Goal: Task Accomplishment & Management: Complete application form

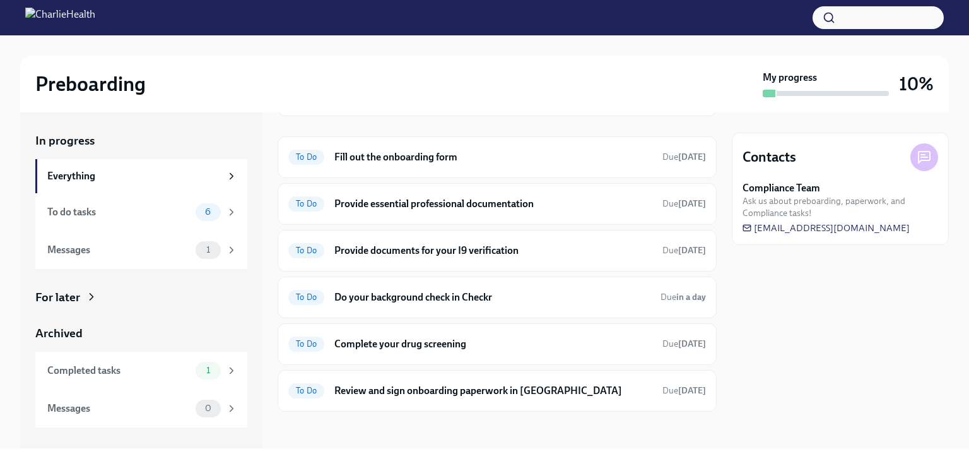
scroll to position [134, 0]
click at [453, 155] on h6 "Fill out the onboarding form" at bounding box center [494, 156] width 318 height 14
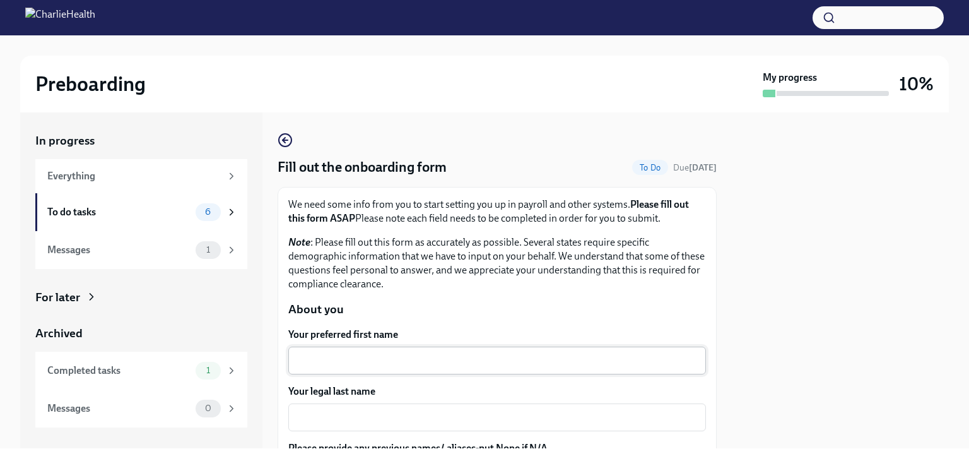
click at [393, 349] on div "x ​" at bounding box center [497, 361] width 418 height 28
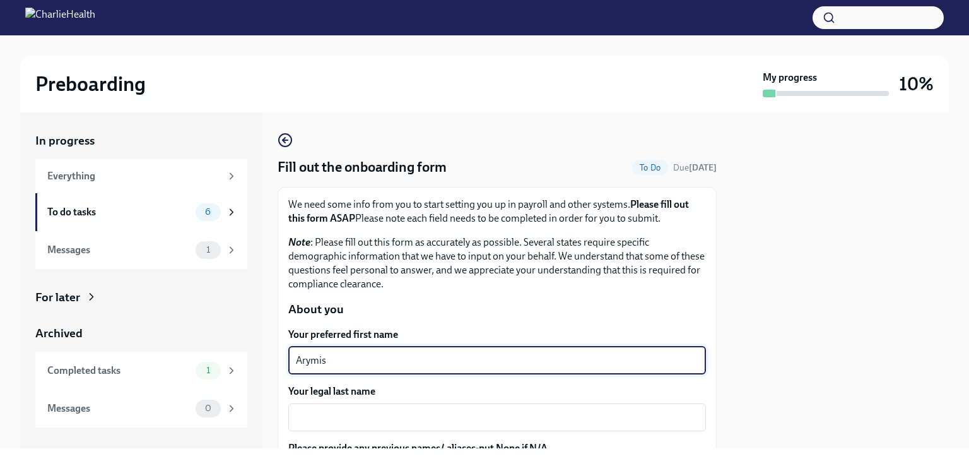
type textarea "Arymis"
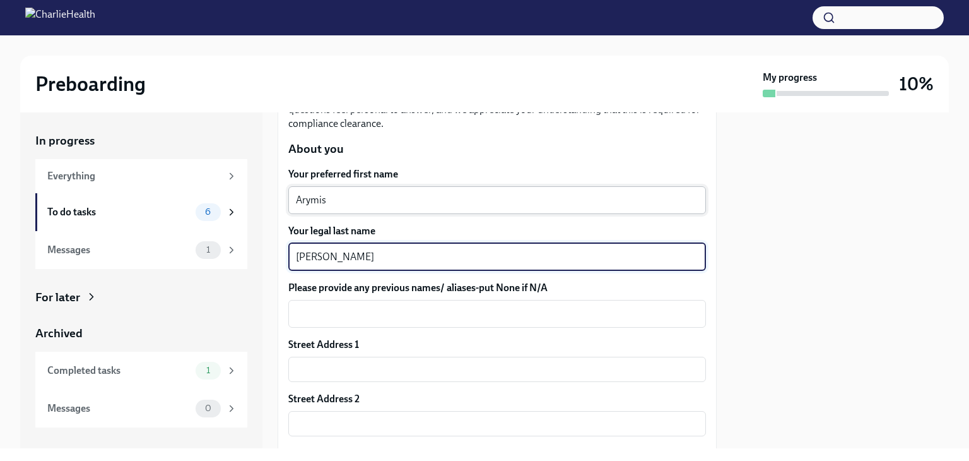
scroll to position [162, 0]
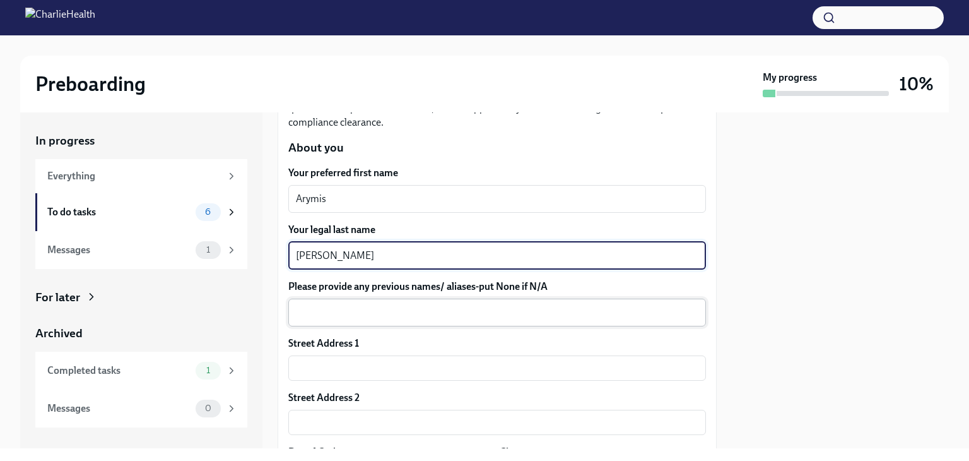
type textarea "[PERSON_NAME]"
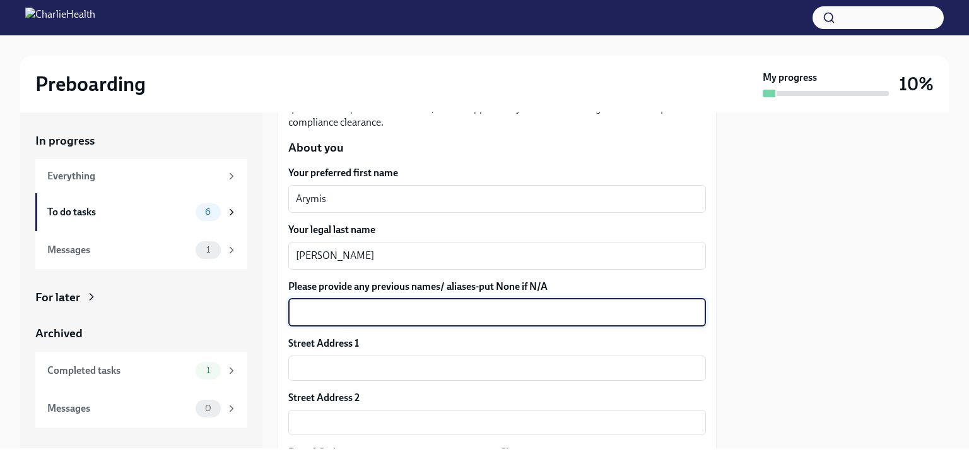
click at [404, 319] on textarea "Please provide any previous names/ aliases-put None if N/A" at bounding box center [497, 312] width 403 height 15
type textarea "Arymis [PERSON_NAME]"
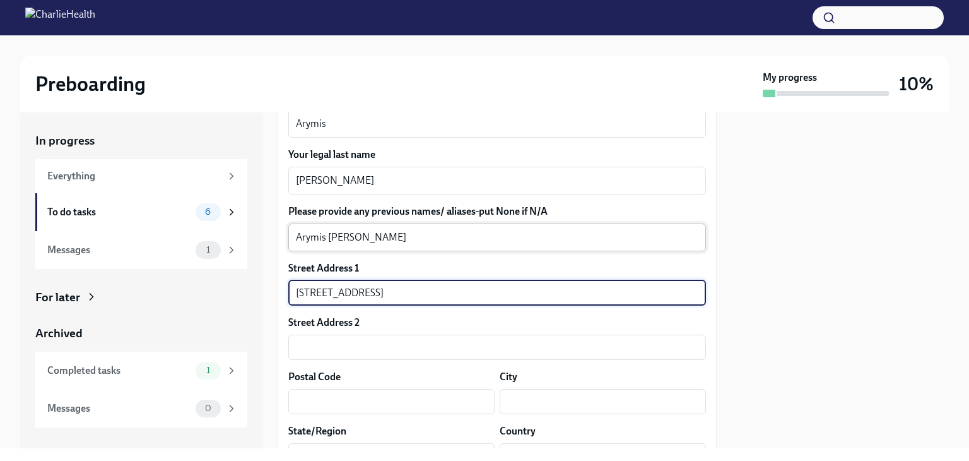
scroll to position [237, 0]
type input "[STREET_ADDRESS]"
click at [302, 316] on label "Street Address 2" at bounding box center [323, 322] width 71 height 14
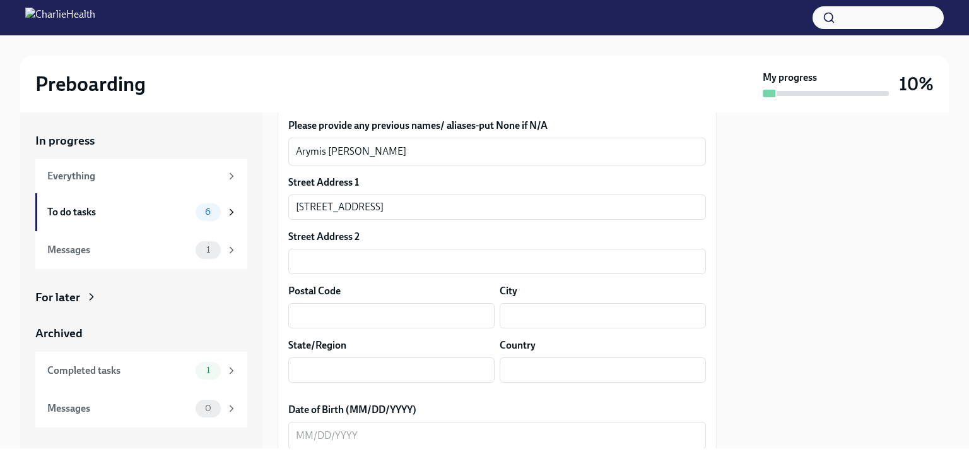
scroll to position [325, 0]
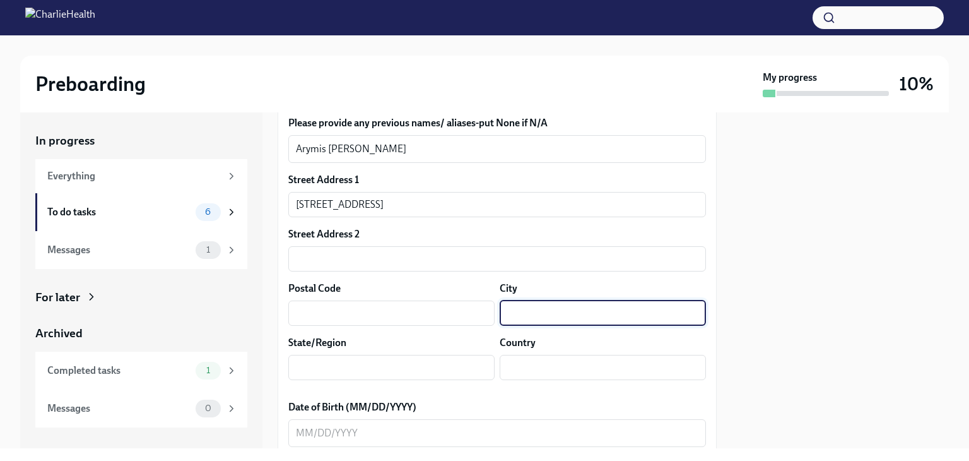
click at [535, 305] on input "text" at bounding box center [603, 312] width 206 height 25
type input "Kannapolis"
type input "28083"
type input "NC"
type input "US"
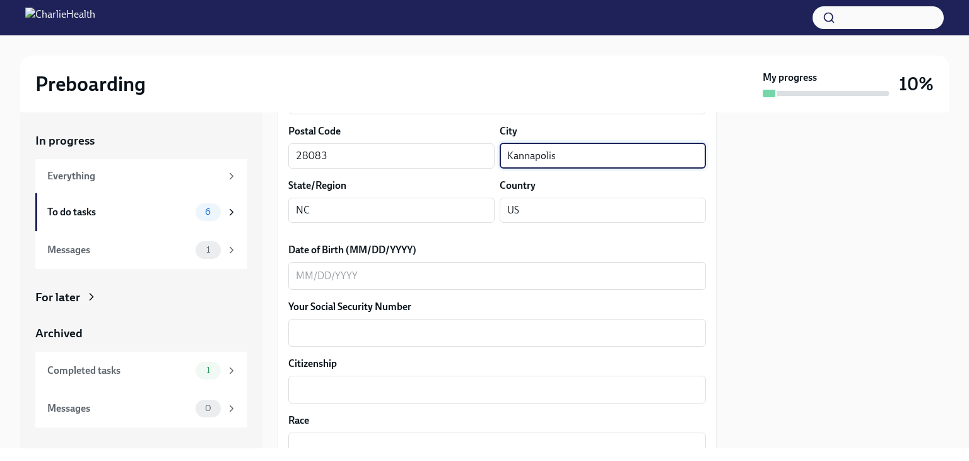
scroll to position [485, 0]
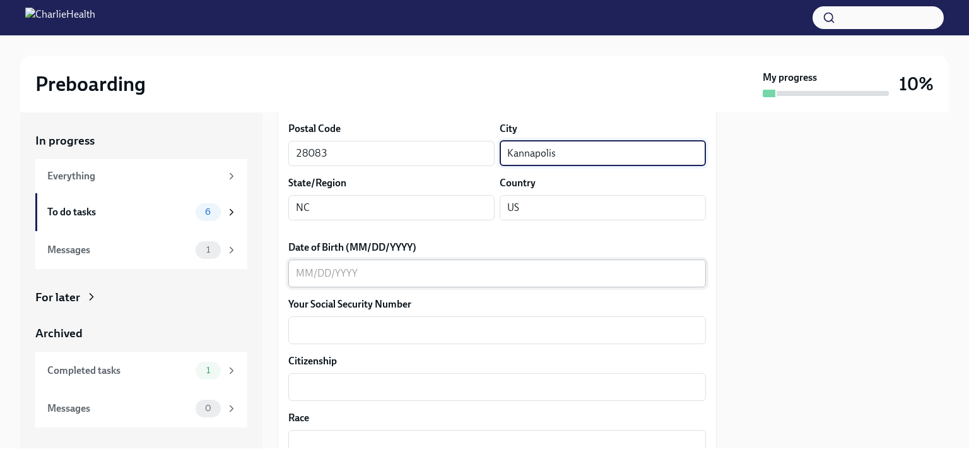
click at [410, 268] on textarea "Date of Birth (MM/DD/YYYY)" at bounding box center [497, 273] width 403 height 15
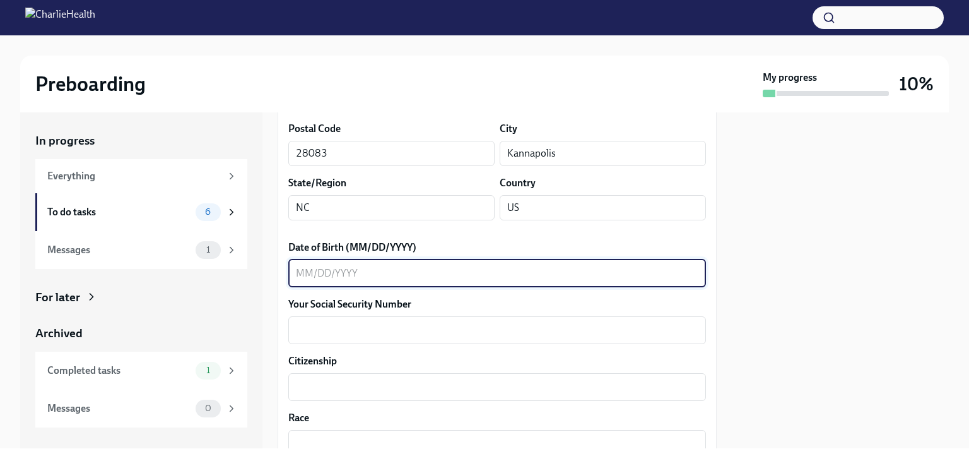
click at [410, 268] on textarea "Date of Birth (MM/DD/YYYY)" at bounding box center [497, 273] width 403 height 15
type textarea "[DATE]"
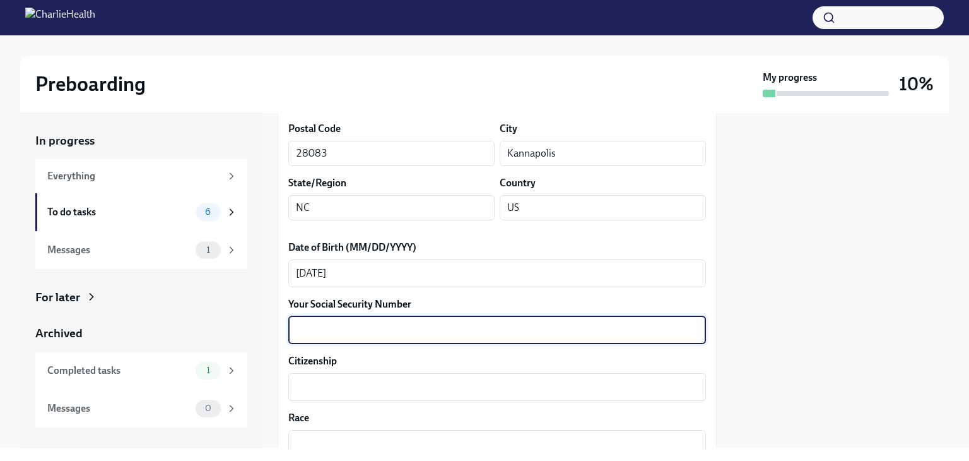
click at [403, 325] on textarea "Your Social Security Number" at bounding box center [497, 330] width 403 height 15
type textarea "370-19-3803"
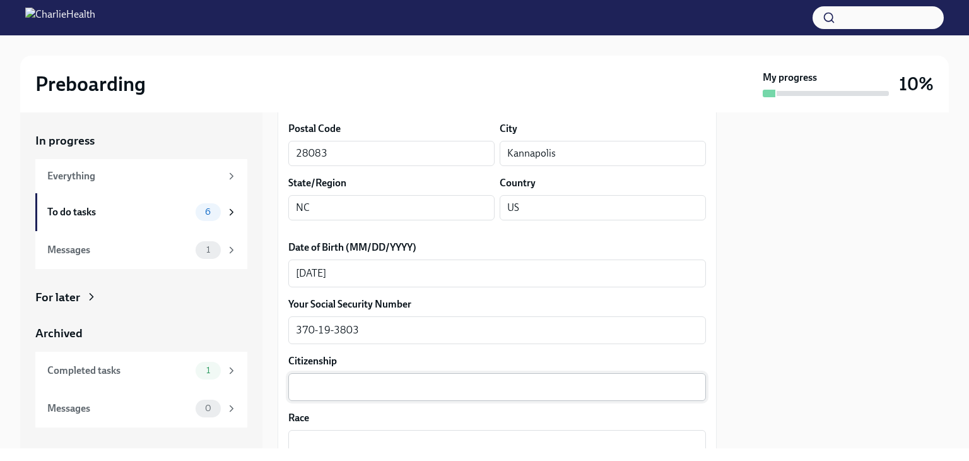
click at [449, 396] on div "x ​" at bounding box center [497, 387] width 418 height 28
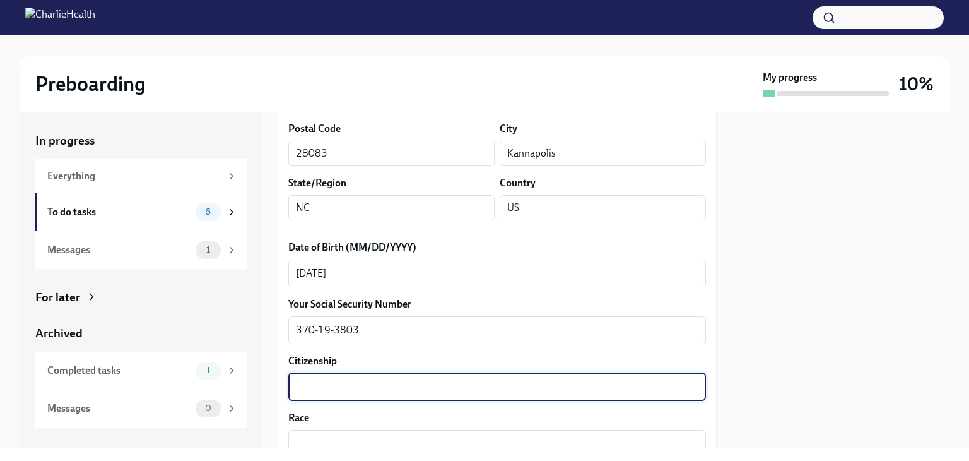
type textarea "E"
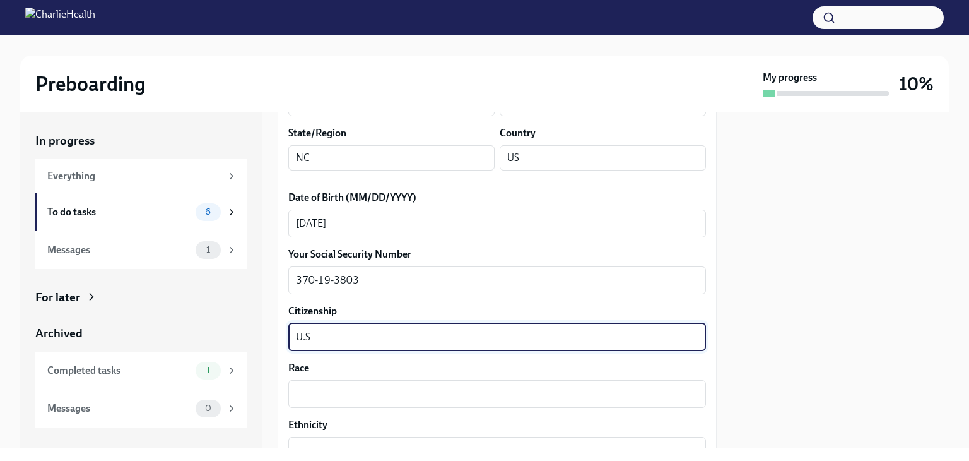
type textarea "U.S"
click at [449, 396] on textarea "Race" at bounding box center [497, 393] width 403 height 15
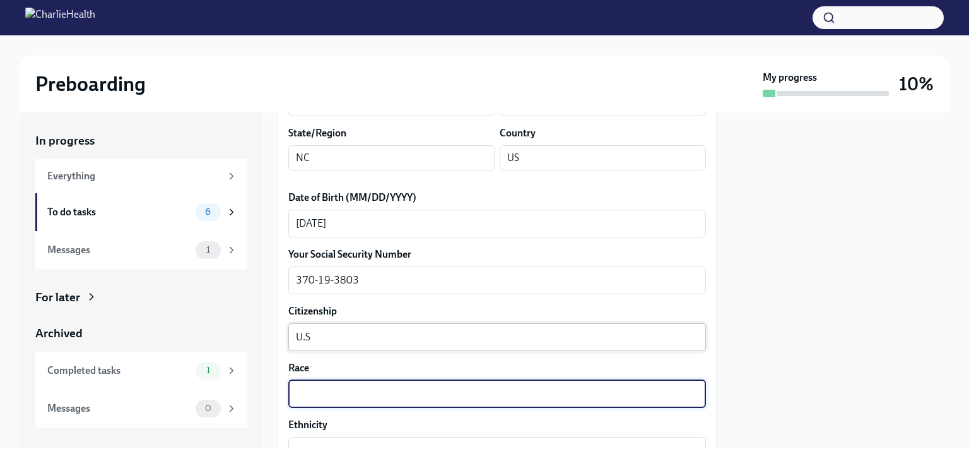
type textarea "A"
type textarea "Black"
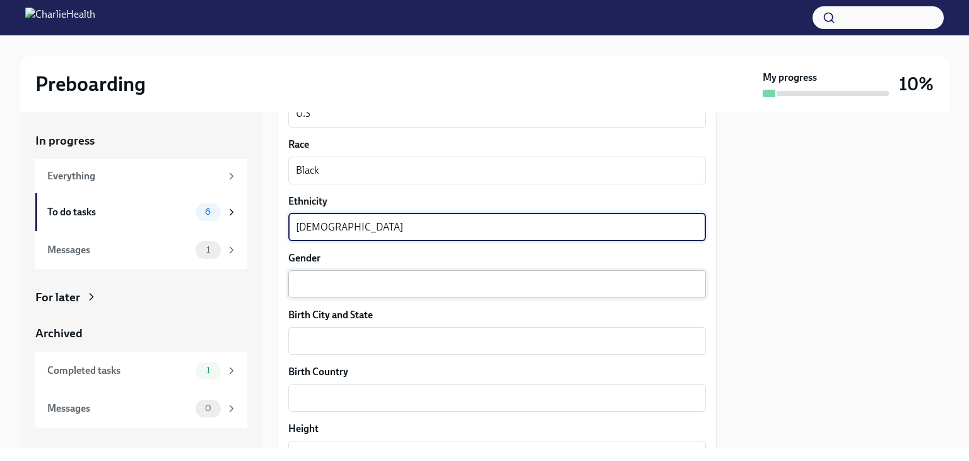
scroll to position [760, 0]
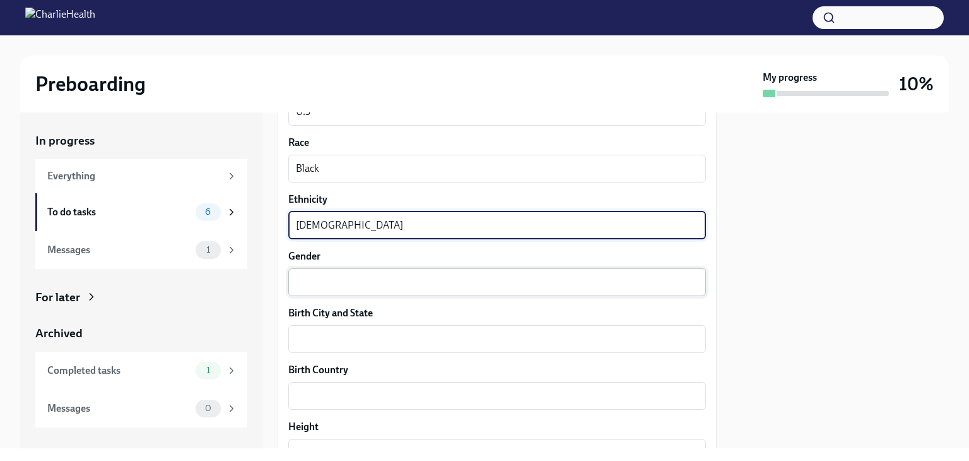
type textarea "[DEMOGRAPHIC_DATA]"
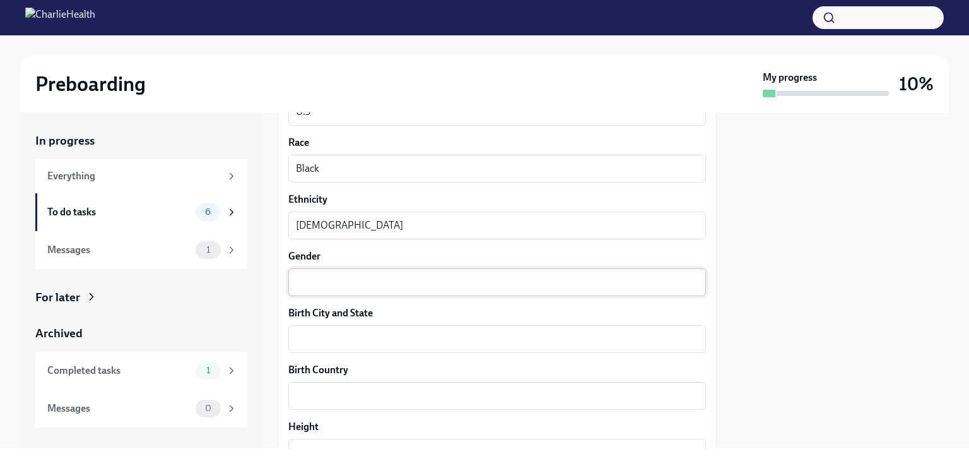
click at [476, 288] on div "x ​" at bounding box center [497, 282] width 418 height 28
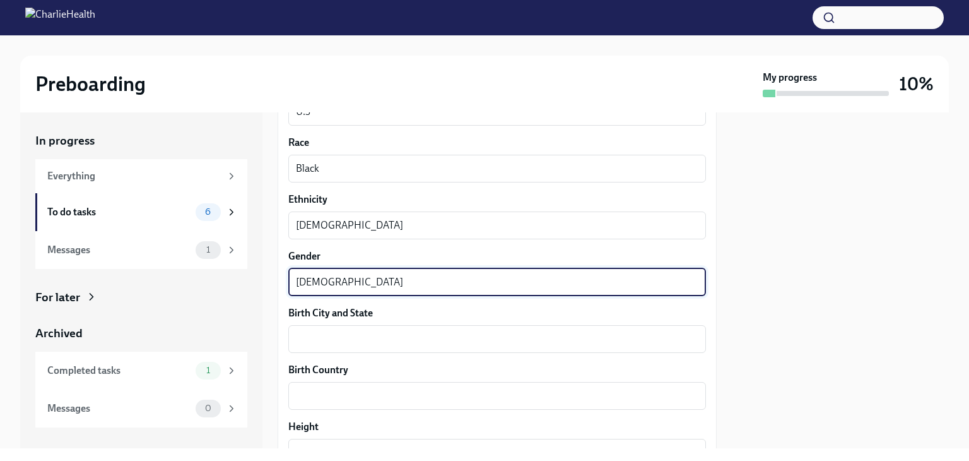
type textarea "[DEMOGRAPHIC_DATA]"
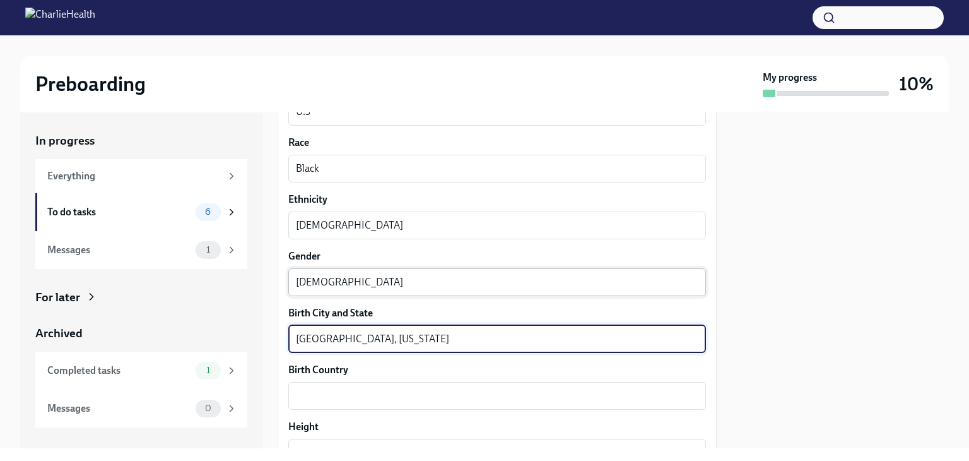
type textarea "[GEOGRAPHIC_DATA], [US_STATE]"
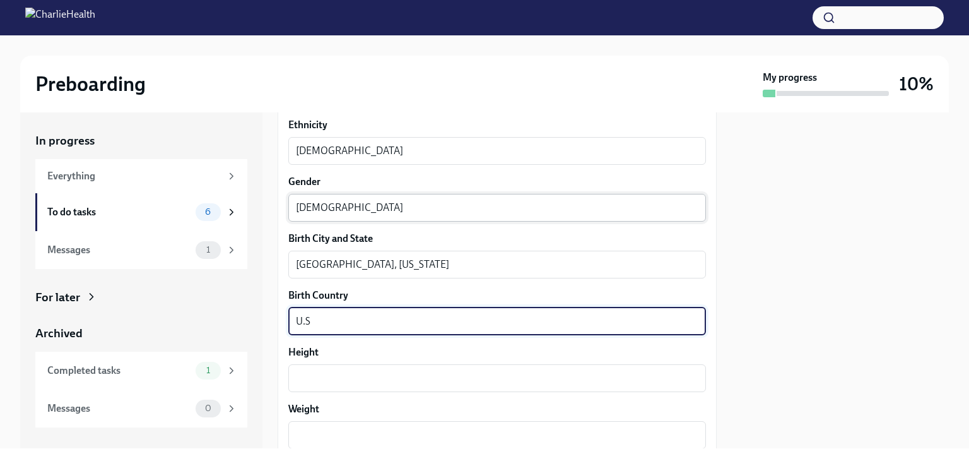
scroll to position [839, 0]
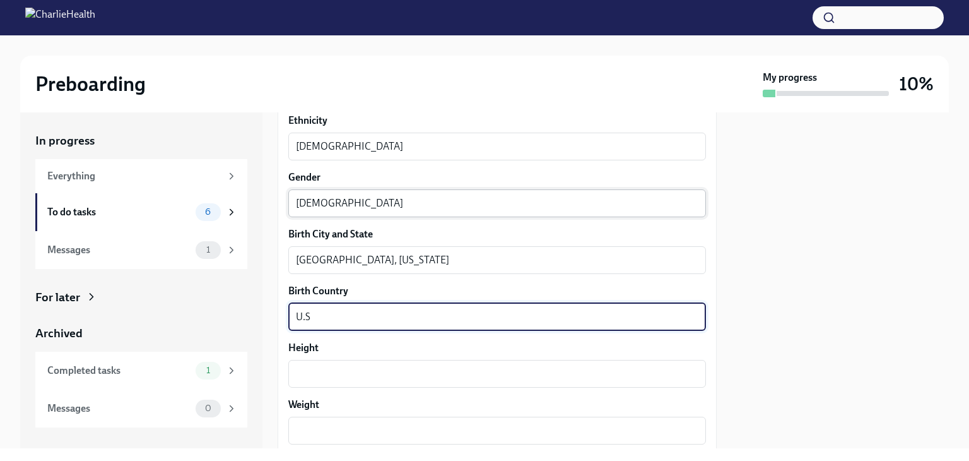
type textarea "U.S"
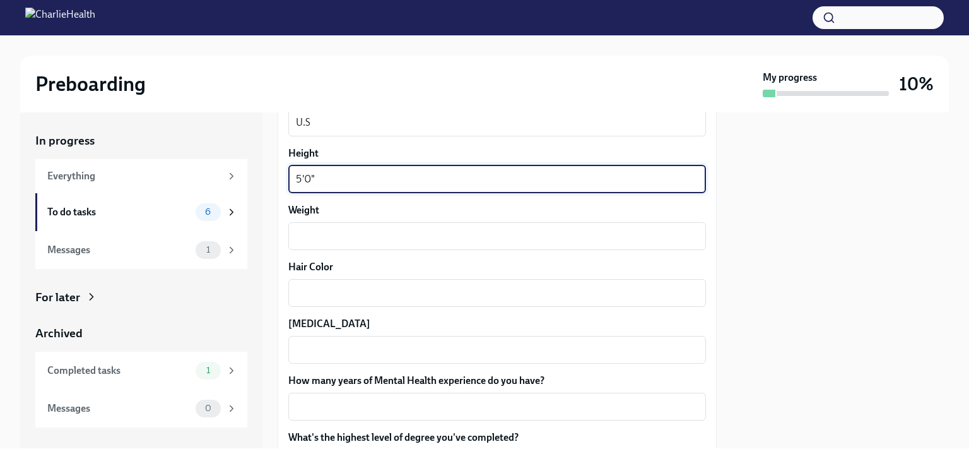
scroll to position [1034, 0]
type textarea "5'0""
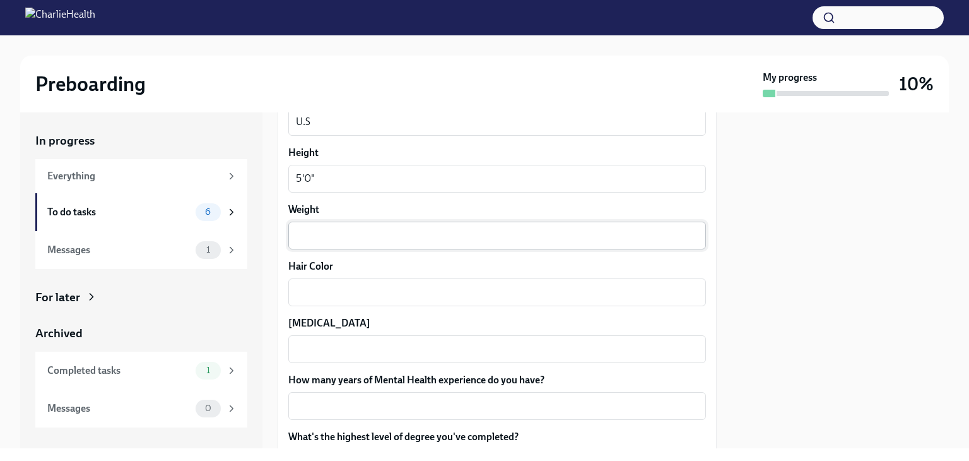
click at [481, 247] on div "x ​" at bounding box center [497, 236] width 418 height 28
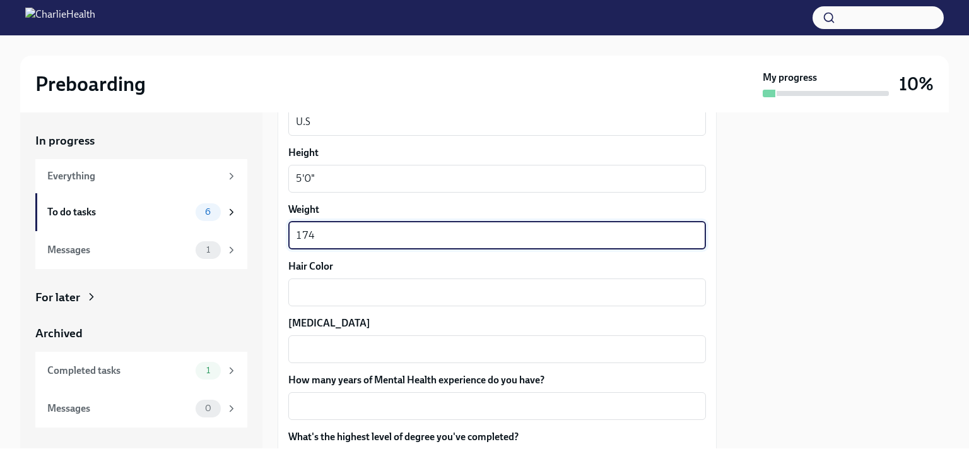
type textarea "174"
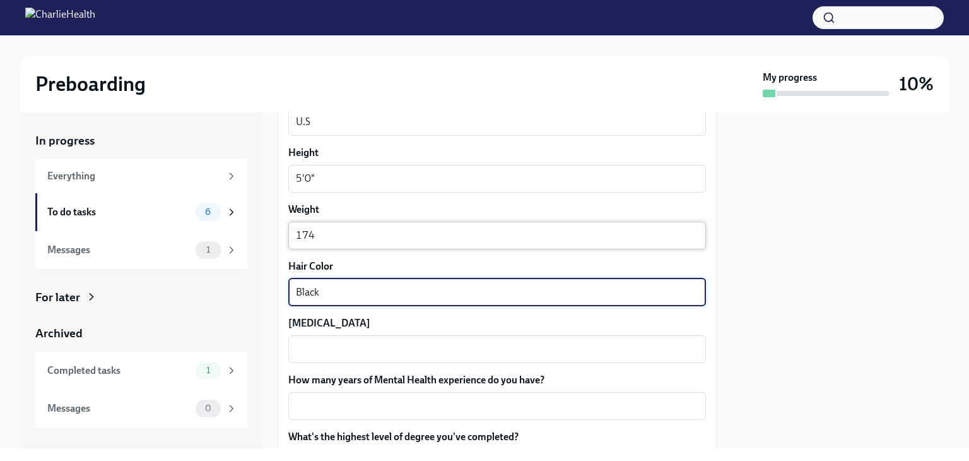
type textarea "Black"
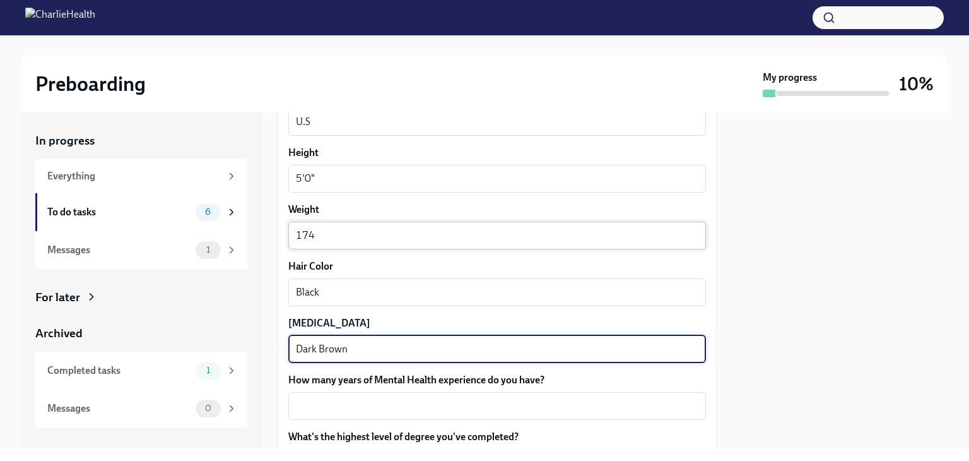
type textarea "Dark Brown"
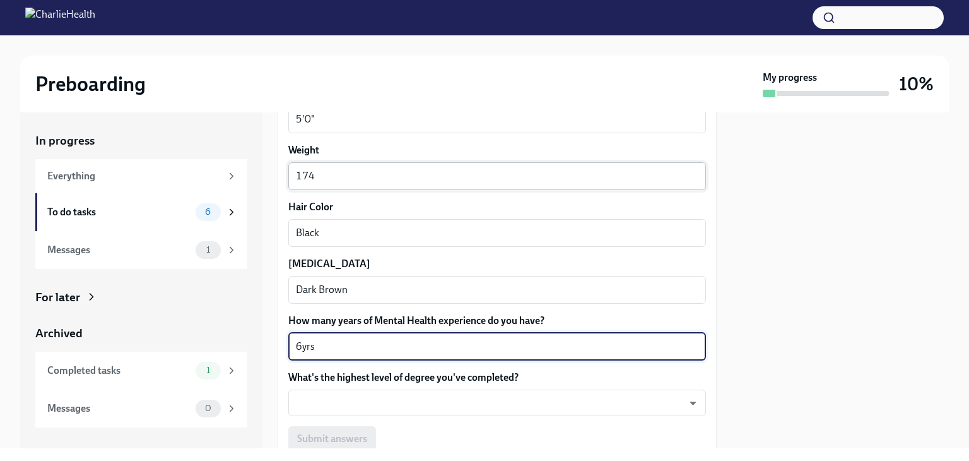
scroll to position [1115, 0]
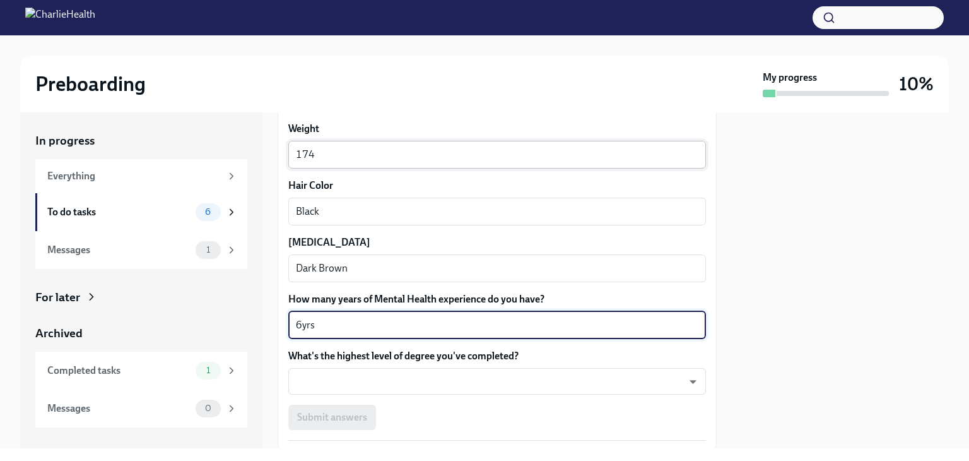
type textarea "6yrs"
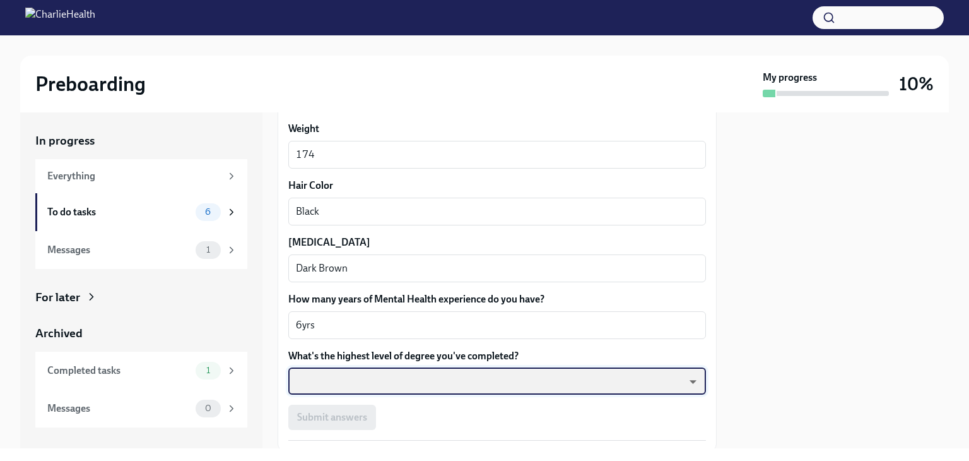
scroll to position [1198, 0]
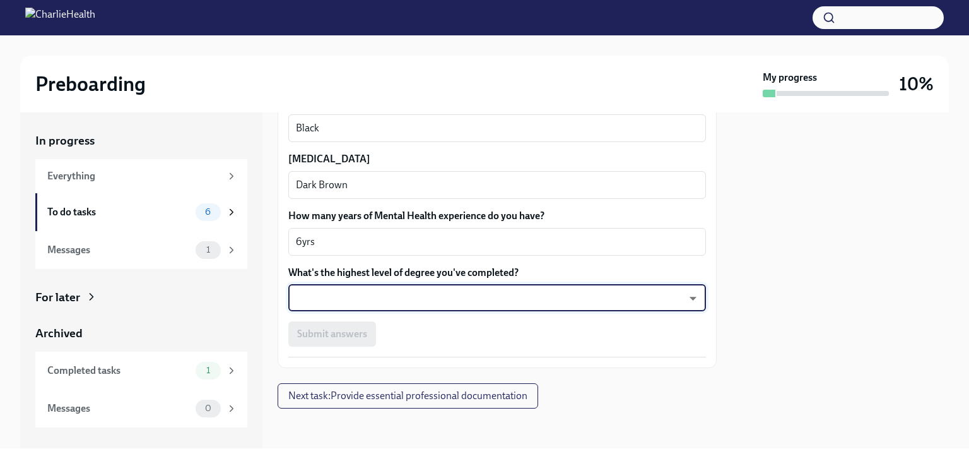
click at [637, 288] on body "Preboarding My progress 10% In progress Everything To do tasks 6 Messages 1 For…" at bounding box center [484, 230] width 969 height 461
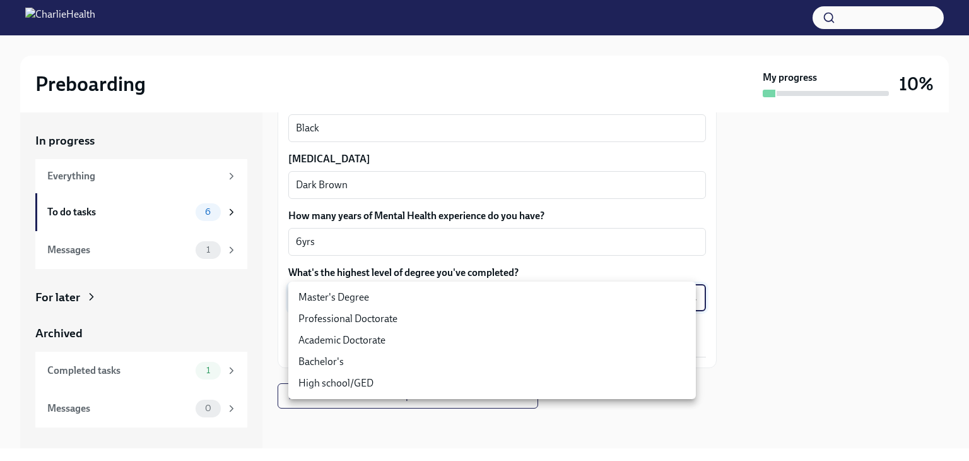
click at [568, 304] on li "Master's Degree" at bounding box center [492, 297] width 408 height 21
type input "2vBr-ghkD"
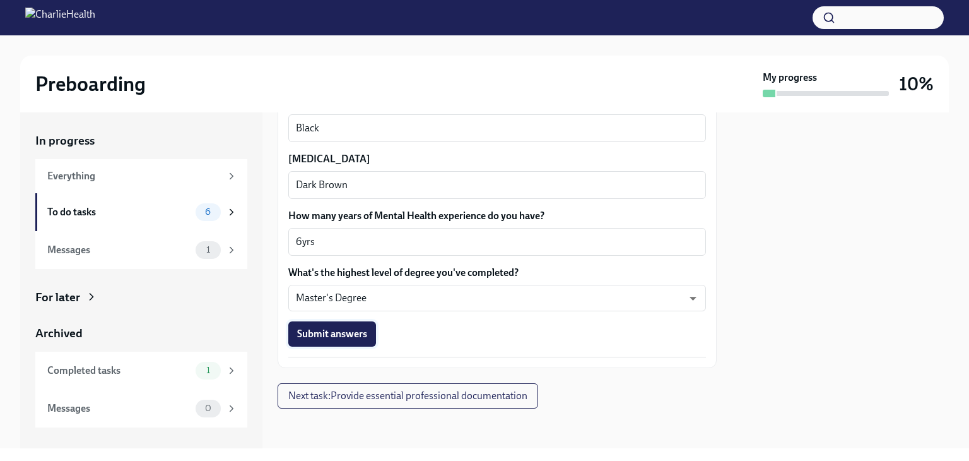
click at [359, 336] on span "Submit answers" at bounding box center [332, 334] width 70 height 13
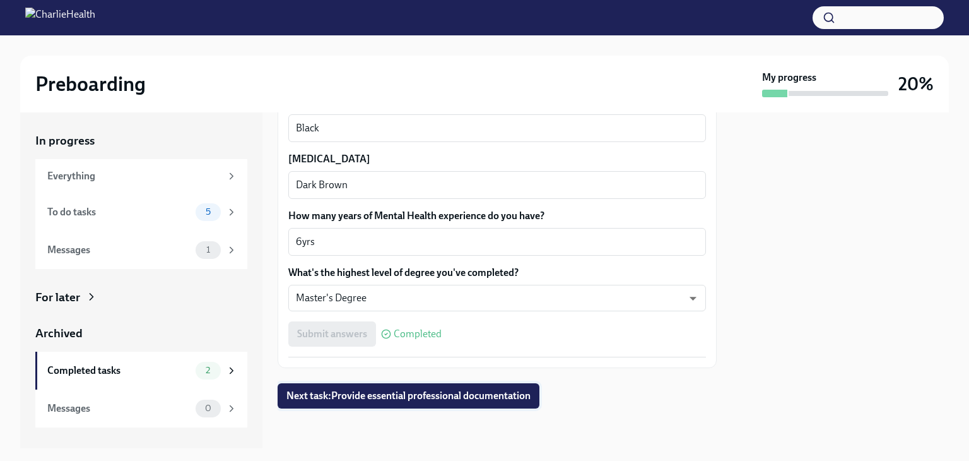
click at [449, 384] on button "Next task : Provide essential professional documentation" at bounding box center [409, 395] width 262 height 25
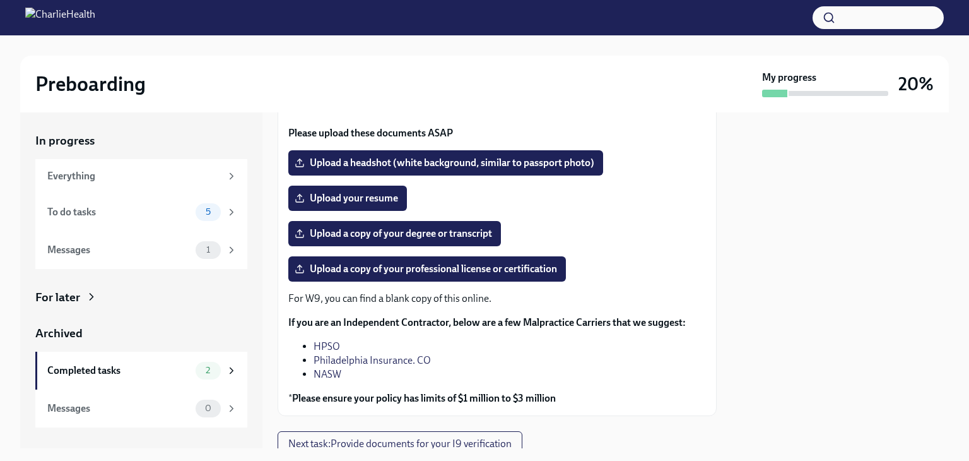
scroll to position [121, 0]
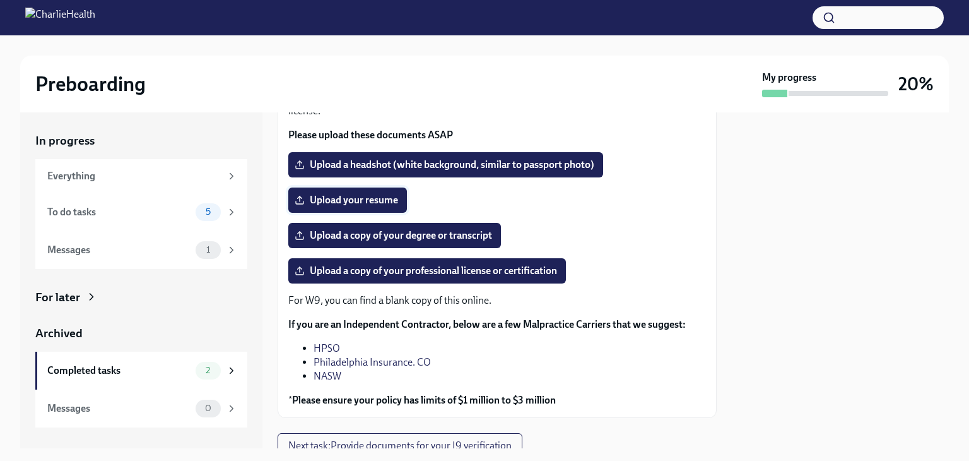
click at [386, 196] on span "Upload your resume" at bounding box center [347, 200] width 101 height 13
click at [0, 0] on input "Upload your resume" at bounding box center [0, 0] width 0 height 0
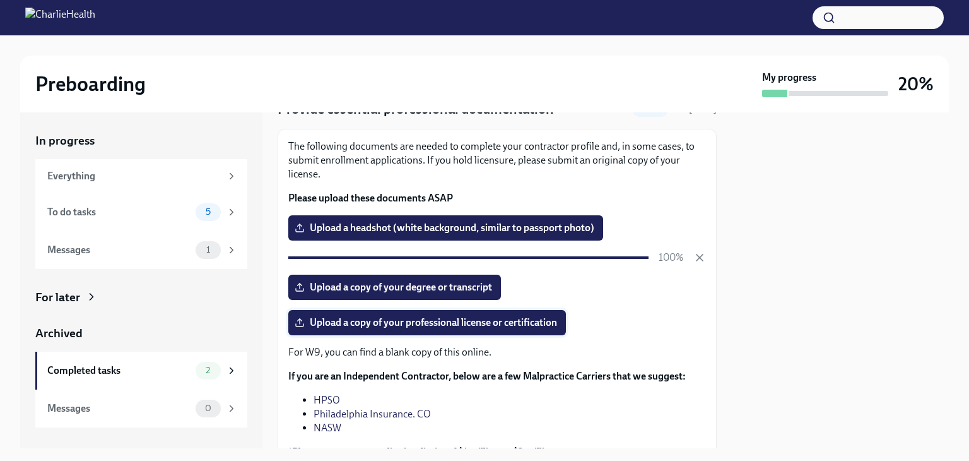
scroll to position [58, 0]
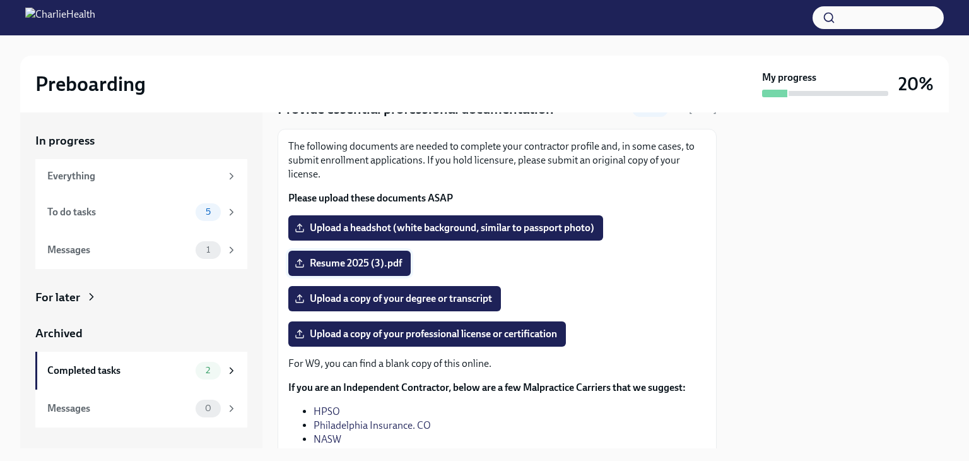
click at [329, 264] on span "Resume 2025 (3).pdf" at bounding box center [349, 263] width 105 height 13
click at [0, 0] on input "Resume 2025 (3).pdf" at bounding box center [0, 0] width 0 height 0
click at [305, 259] on span "Resume 2025 (3).pdf" at bounding box center [349, 263] width 105 height 13
click at [0, 0] on input "Resume 2025 (3).pdf" at bounding box center [0, 0] width 0 height 0
click at [505, 227] on span "Upload a headshot (white background, similar to passport photo)" at bounding box center [445, 228] width 297 height 13
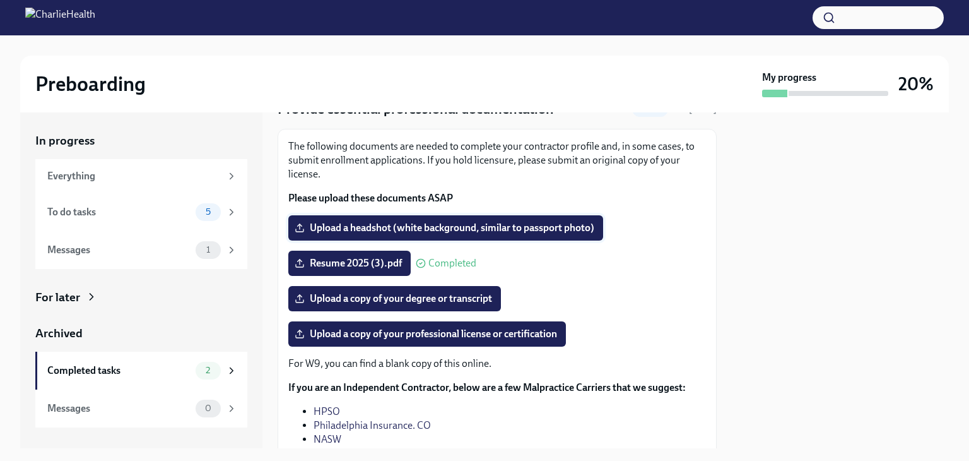
click at [0, 0] on input "Upload a headshot (white background, similar to passport photo)" at bounding box center [0, 0] width 0 height 0
click at [347, 256] on label "Resume 2025 (3).pdf" at bounding box center [349, 263] width 122 height 25
click at [0, 0] on input "Resume 2025 (3).pdf" at bounding box center [0, 0] width 0 height 0
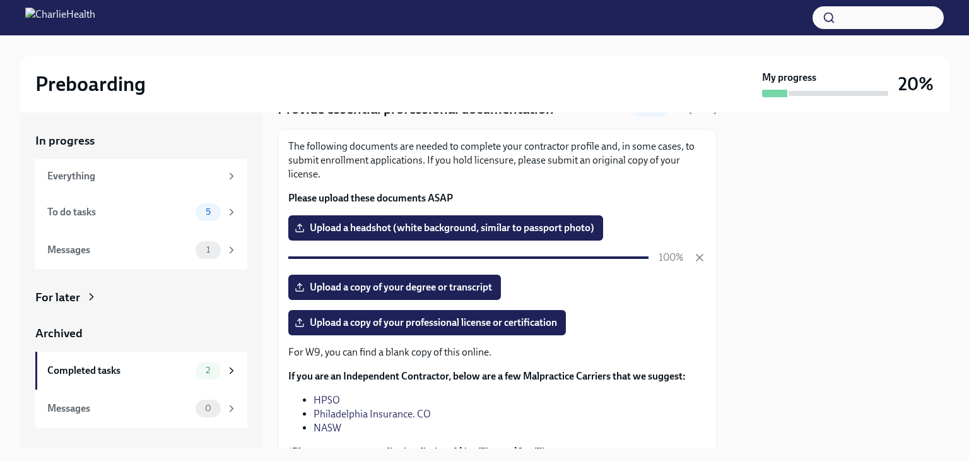
click at [378, 229] on span "Upload a headshot (white background, similar to passport photo)" at bounding box center [445, 228] width 297 height 13
click at [0, 0] on input "Upload a headshot (white background, similar to passport photo)" at bounding box center [0, 0] width 0 height 0
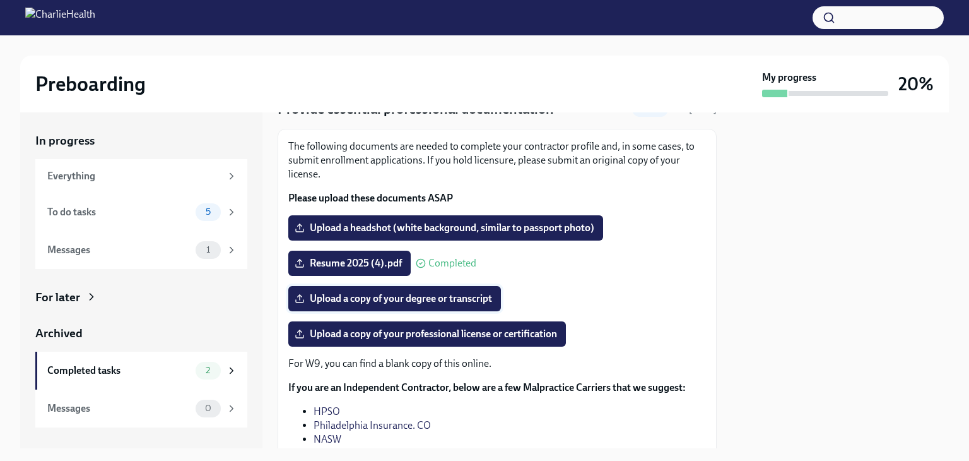
click at [430, 297] on span "Upload a copy of your degree or transcript" at bounding box center [394, 298] width 195 height 13
click at [0, 0] on input "Upload a copy of your degree or transcript" at bounding box center [0, 0] width 0 height 0
click at [324, 304] on span "Upload a copy of your degree or transcript" at bounding box center [394, 298] width 195 height 13
click at [0, 0] on input "Upload a copy of your degree or transcript" at bounding box center [0, 0] width 0 height 0
click at [408, 324] on label "Upload a copy of your professional license or certification" at bounding box center [427, 333] width 278 height 25
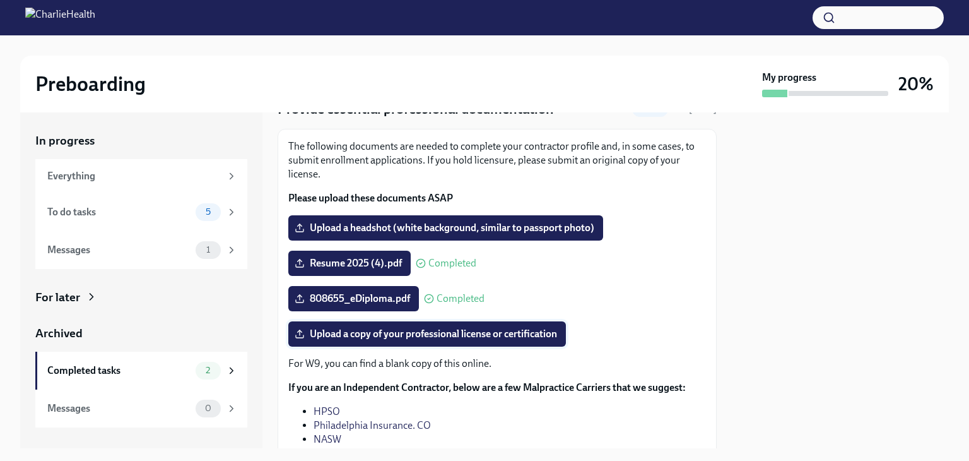
click at [0, 0] on input "Upload a copy of your professional license or certification" at bounding box center [0, 0] width 0 height 0
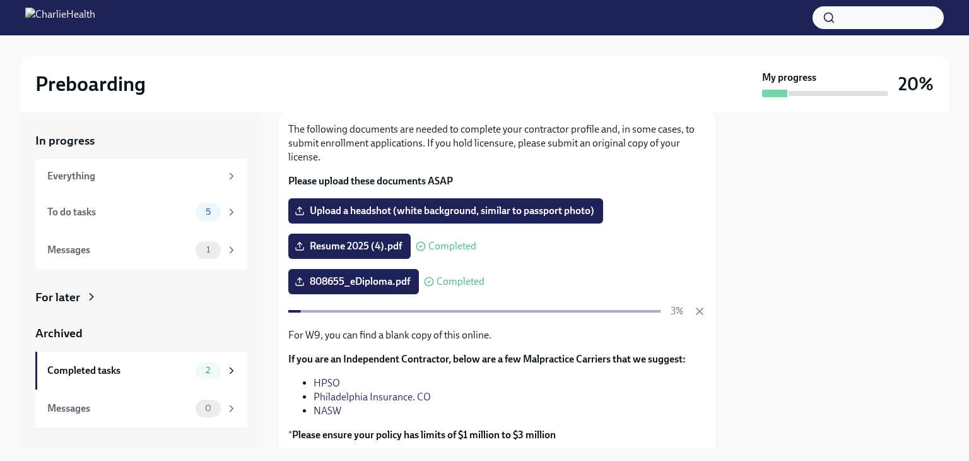
scroll to position [76, 0]
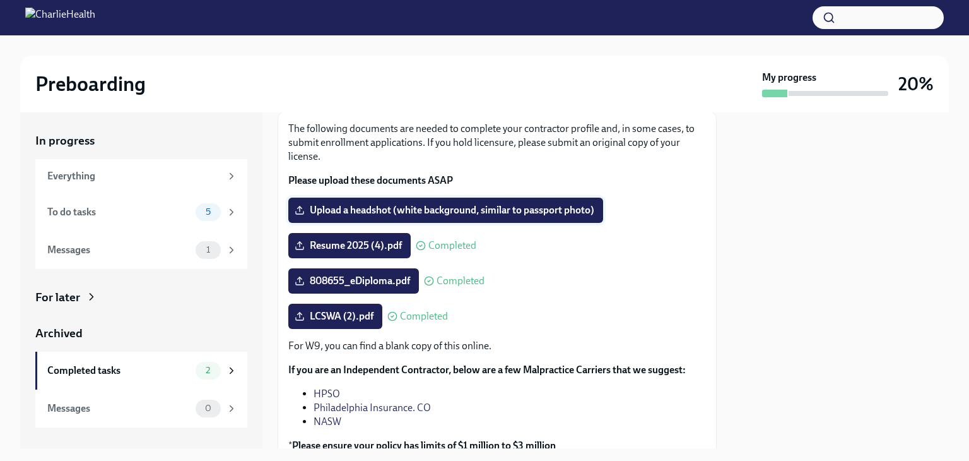
click at [366, 203] on label "Upload a headshot (white background, similar to passport photo)" at bounding box center [445, 210] width 315 height 25
click at [0, 0] on input "Upload a headshot (white background, similar to passport photo)" at bounding box center [0, 0] width 0 height 0
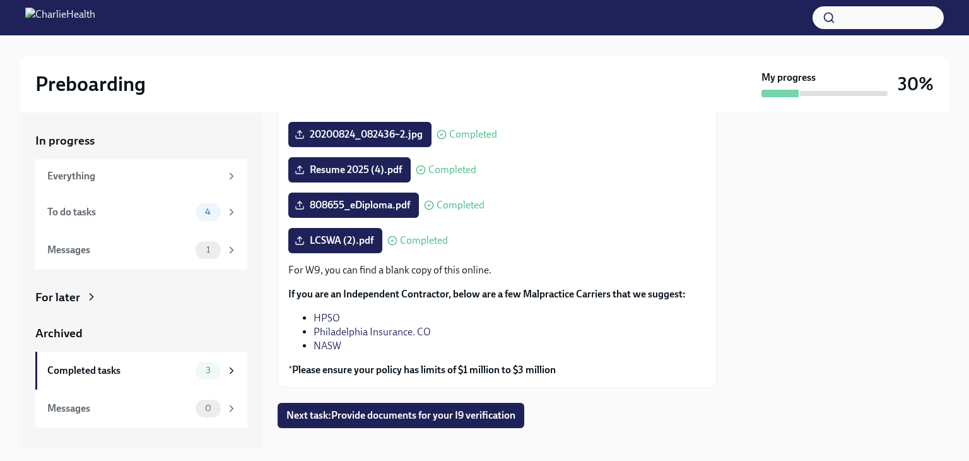
scroll to position [172, 0]
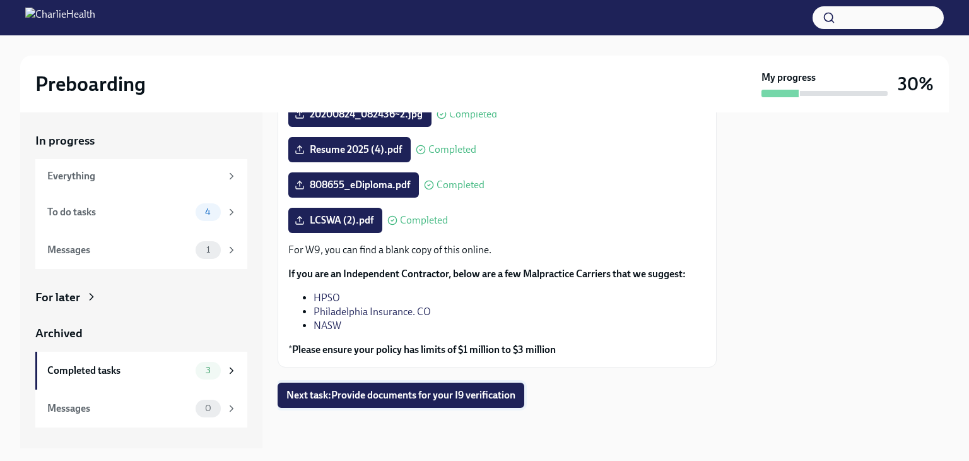
click at [350, 393] on span "Next task : Provide documents for your I9 verification" at bounding box center [401, 395] width 229 height 13
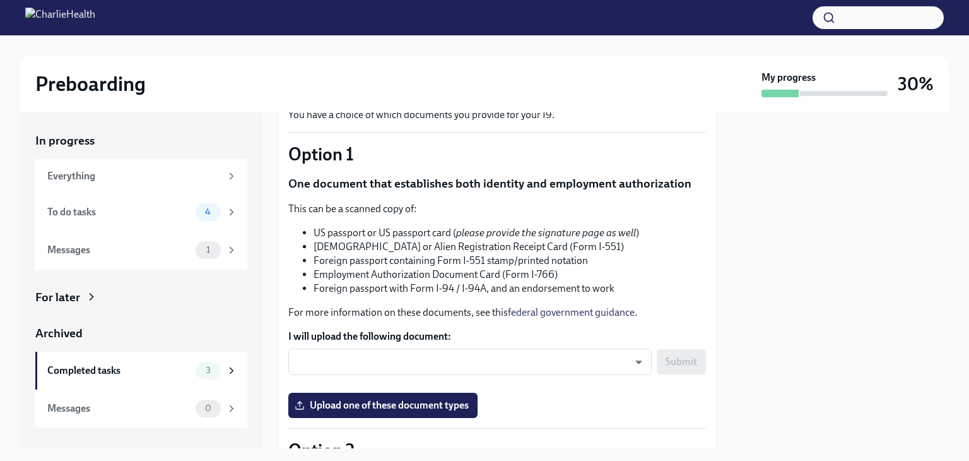
scroll to position [91, 0]
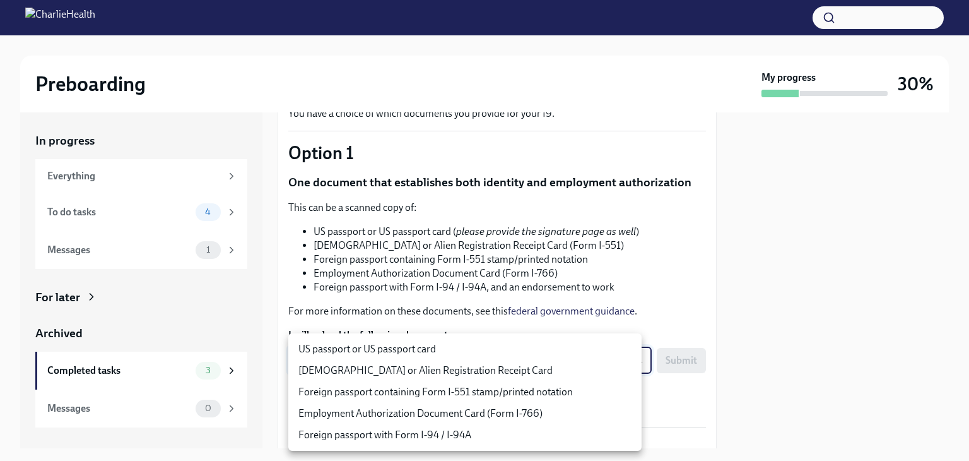
click at [381, 359] on body "Preboarding My progress 30% In progress Everything To do tasks 4 Messages 1 For…" at bounding box center [484, 230] width 969 height 461
click at [429, 316] on div at bounding box center [484, 230] width 969 height 461
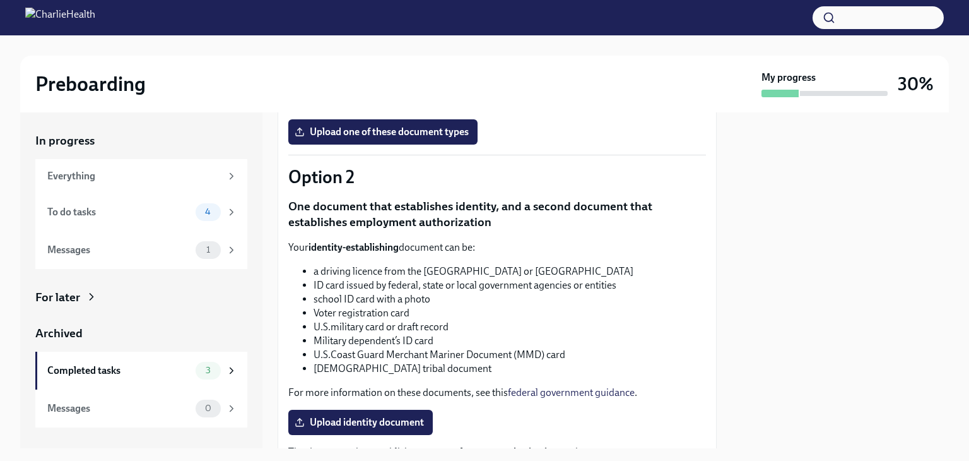
scroll to position [403, 0]
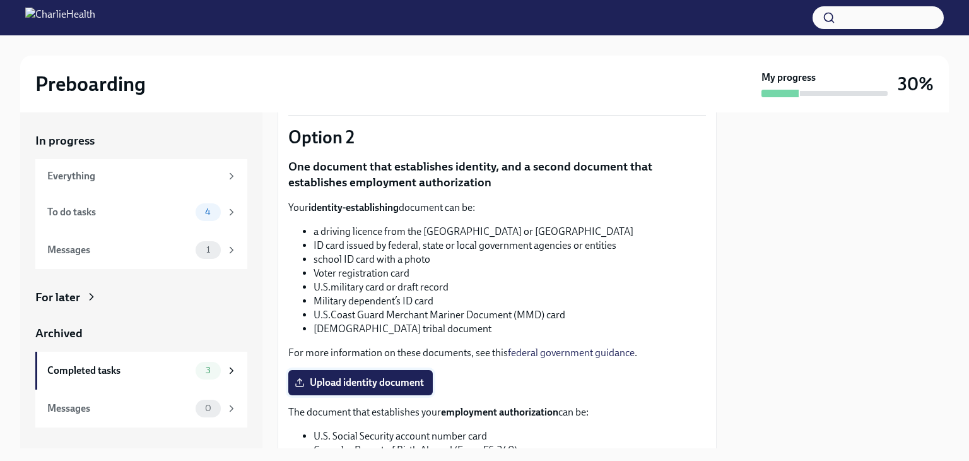
click at [422, 384] on span "Upload identity document" at bounding box center [360, 382] width 127 height 13
click at [0, 0] on input "Upload identity document" at bounding box center [0, 0] width 0 height 0
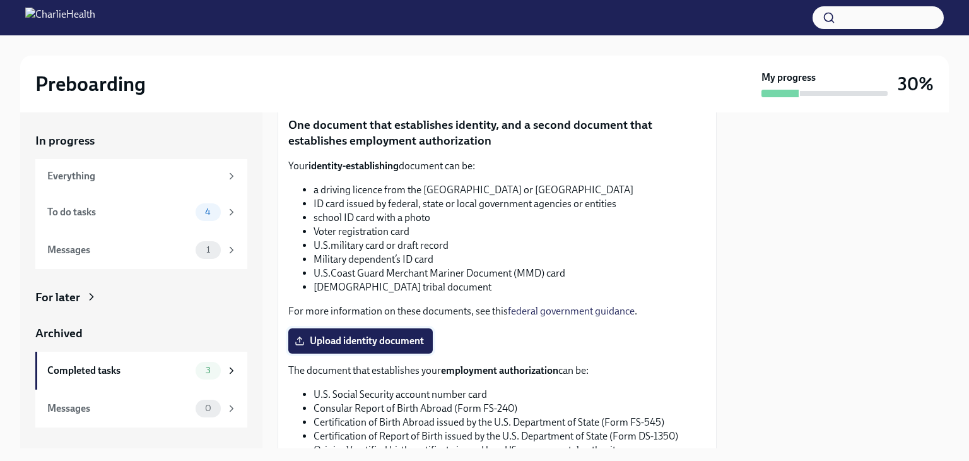
scroll to position [449, 0]
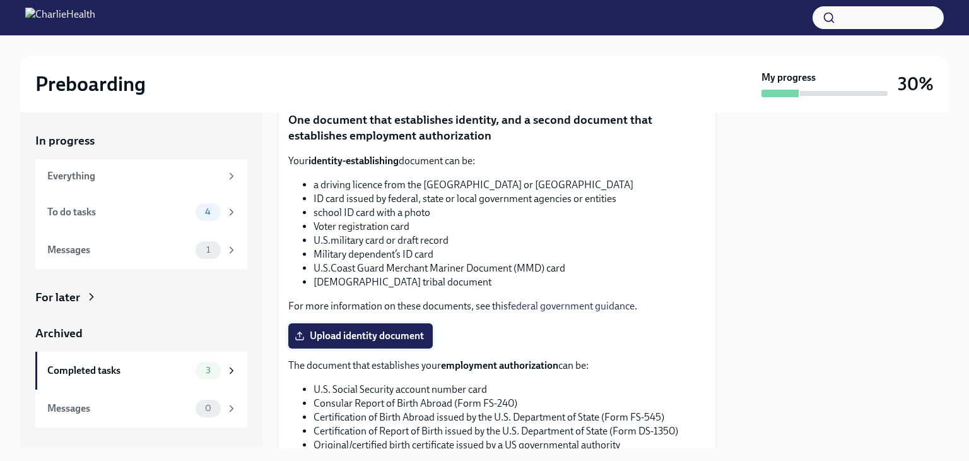
click at [393, 341] on label "Upload identity document" at bounding box center [360, 335] width 145 height 25
click at [0, 0] on input "Upload identity document" at bounding box center [0, 0] width 0 height 0
click at [333, 335] on span "Upload identity document" at bounding box center [360, 335] width 127 height 13
click at [0, 0] on input "Upload identity document" at bounding box center [0, 0] width 0 height 0
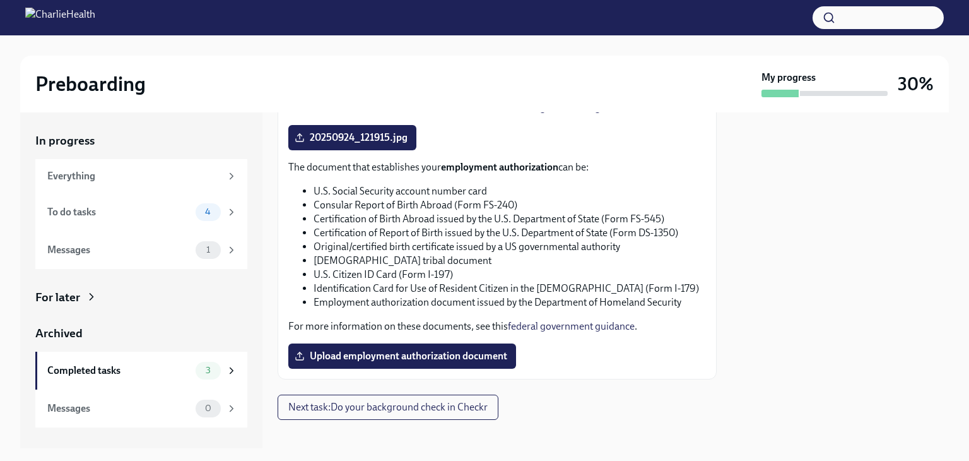
scroll to position [659, 0]
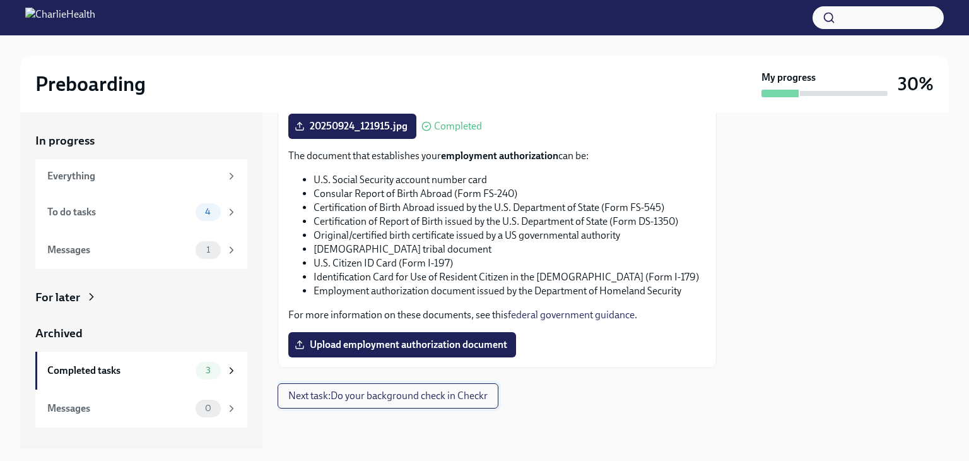
click at [475, 391] on span "Next task : Do your background check in Checkr" at bounding box center [387, 395] width 199 height 13
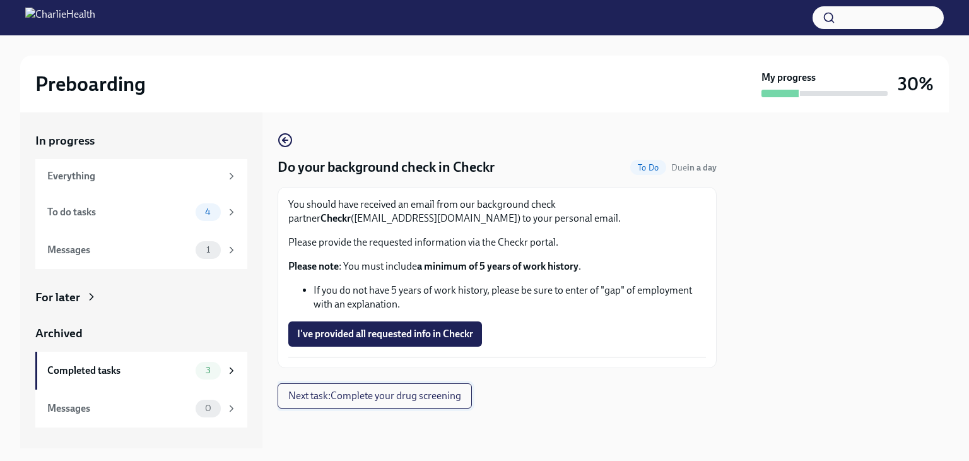
click at [463, 389] on button "Next task : Complete your drug screening" at bounding box center [375, 395] width 194 height 25
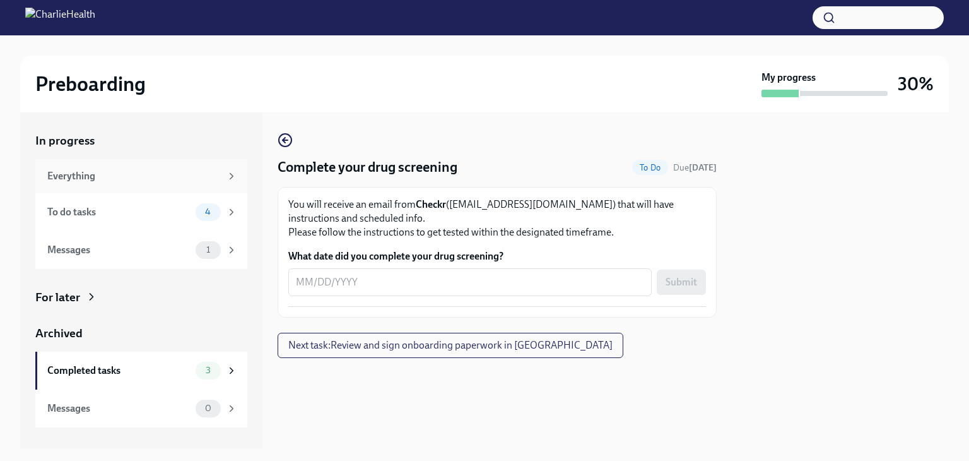
click at [97, 174] on div "Everything" at bounding box center [134, 176] width 174 height 14
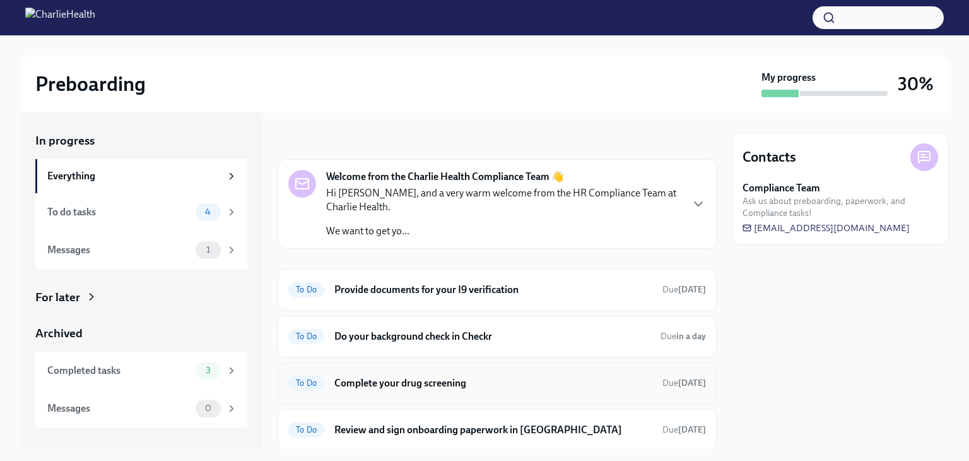
scroll to position [41, 0]
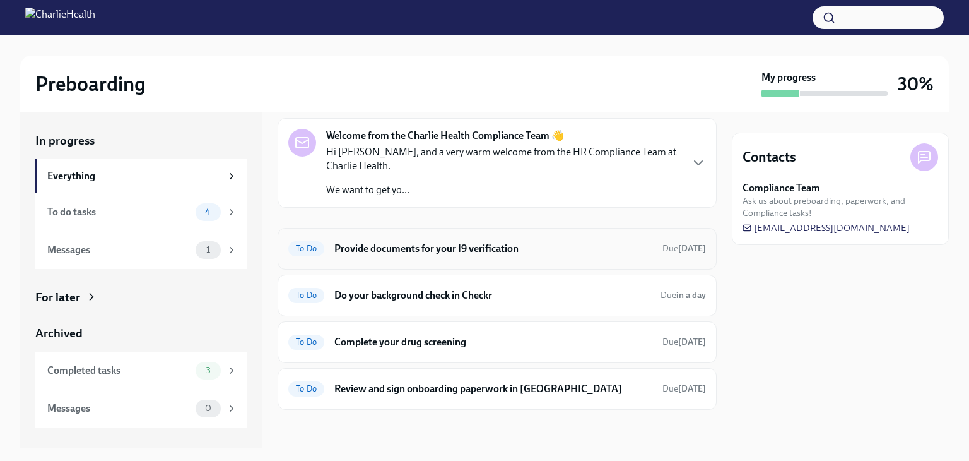
click at [492, 256] on div "To Do Provide documents for your I9 verification Due [DATE]" at bounding box center [497, 249] width 418 height 20
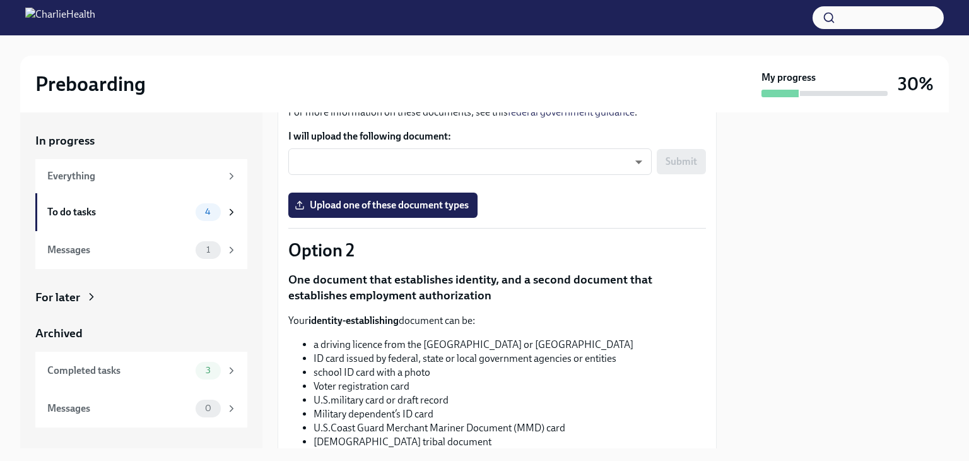
scroll to position [287, 0]
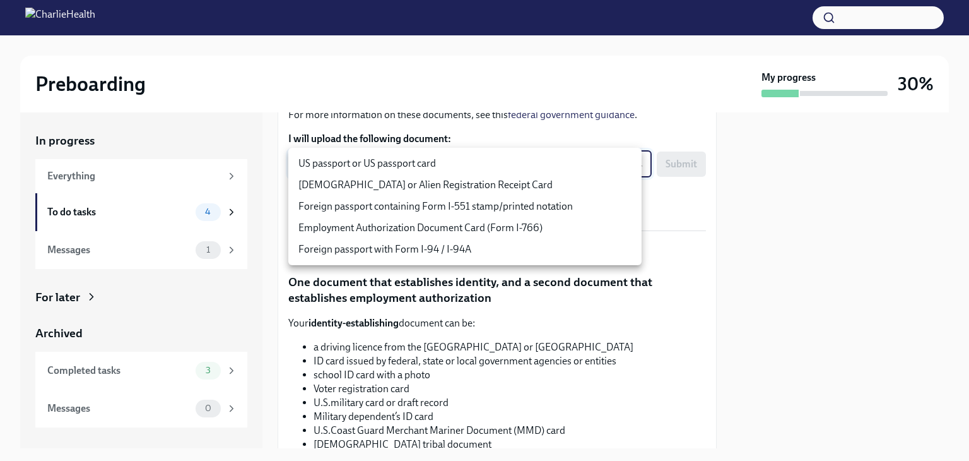
click at [494, 169] on body "Preboarding My progress 30% In progress Everything To do tasks 4 Messages 1 For…" at bounding box center [484, 230] width 969 height 461
click at [607, 299] on div at bounding box center [484, 230] width 969 height 461
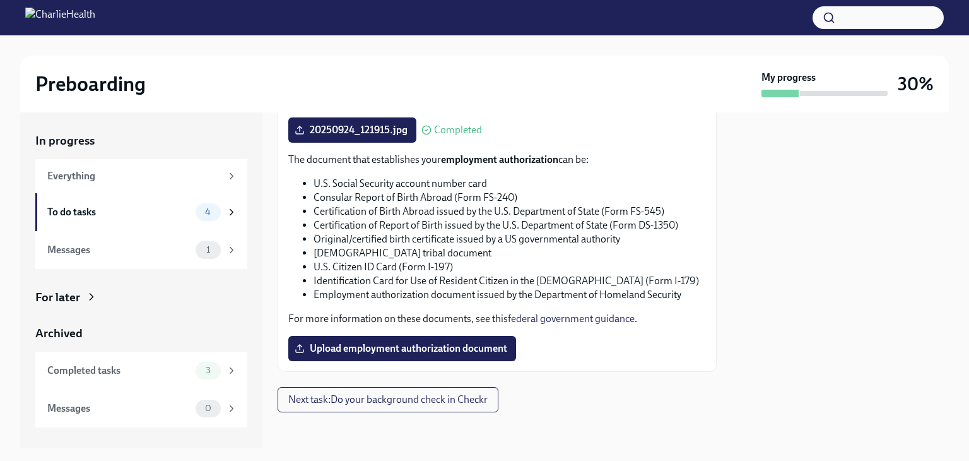
scroll to position [659, 0]
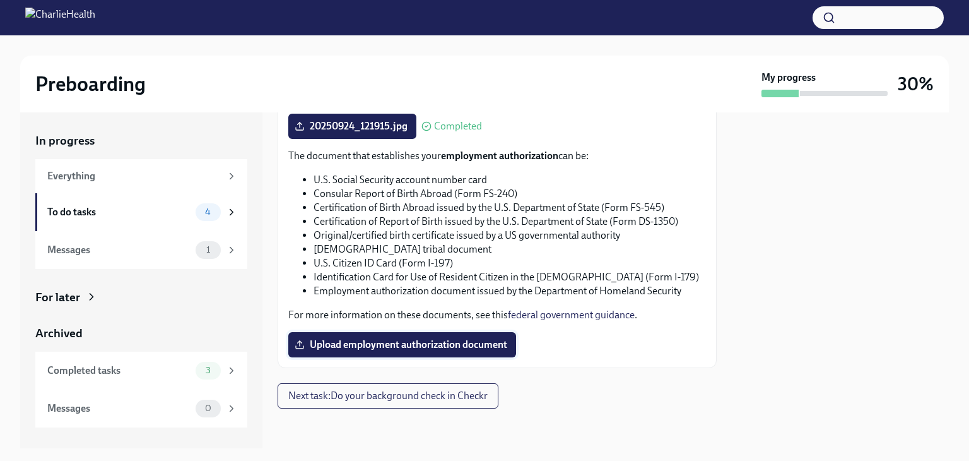
click at [422, 356] on label "Upload employment authorization document" at bounding box center [402, 344] width 228 height 25
click at [0, 0] on input "Upload employment authorization document" at bounding box center [0, 0] width 0 height 0
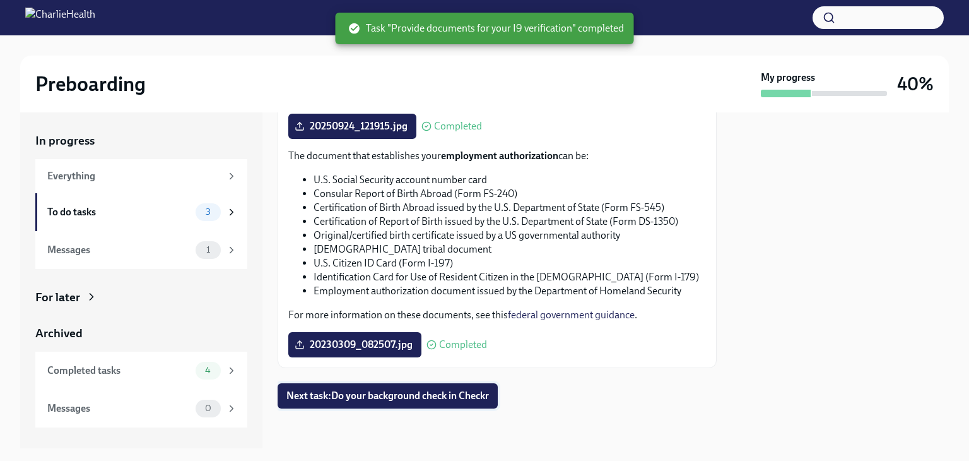
click at [303, 390] on span "Next task : Do your background check in Checkr" at bounding box center [388, 395] width 203 height 13
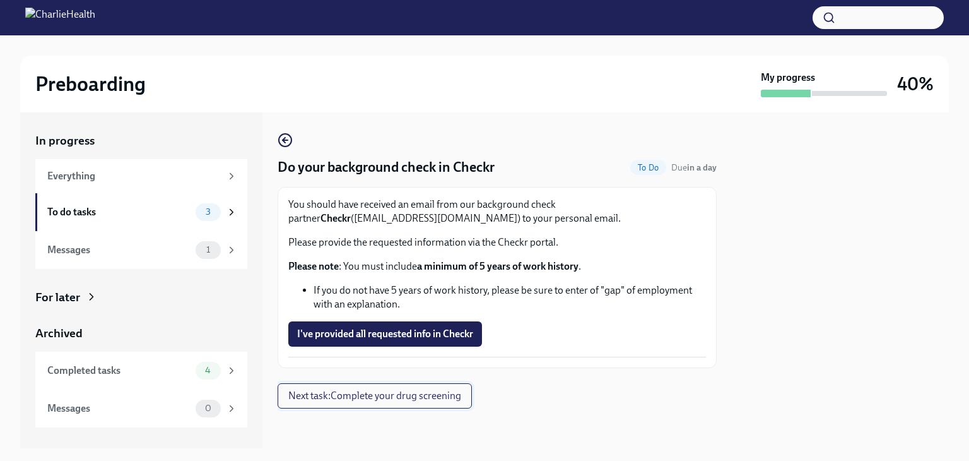
click at [368, 400] on span "Next task : Complete your drug screening" at bounding box center [374, 395] width 173 height 13
click at [403, 342] on button "I've provided all requested info in Checkr" at bounding box center [385, 333] width 194 height 25
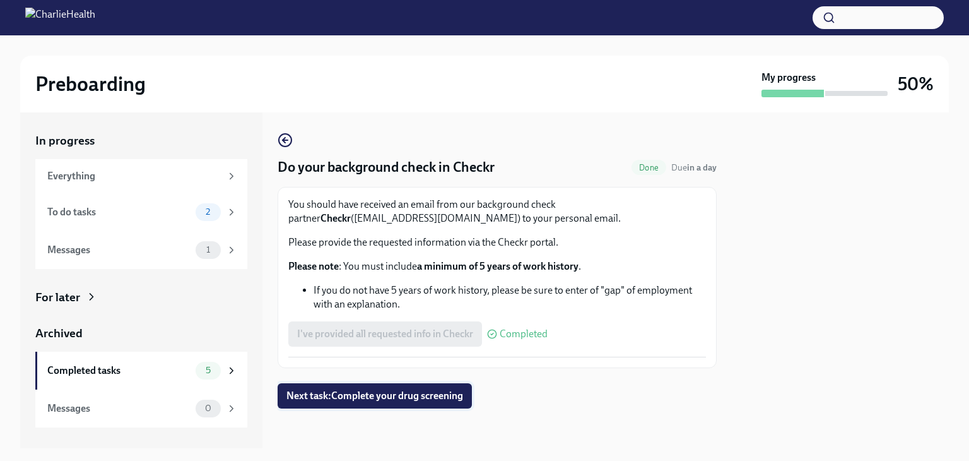
click at [406, 389] on span "Next task : Complete your drug screening" at bounding box center [375, 395] width 177 height 13
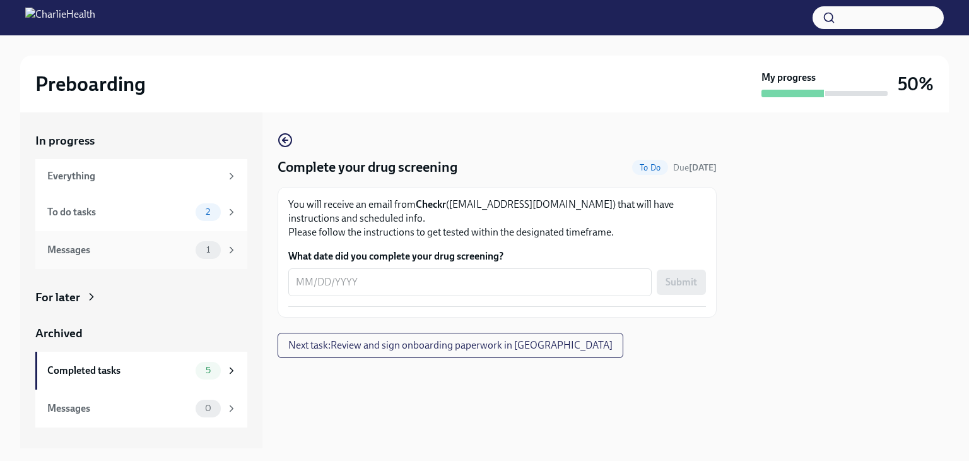
click at [163, 261] on div "Messages 1" at bounding box center [141, 250] width 212 height 38
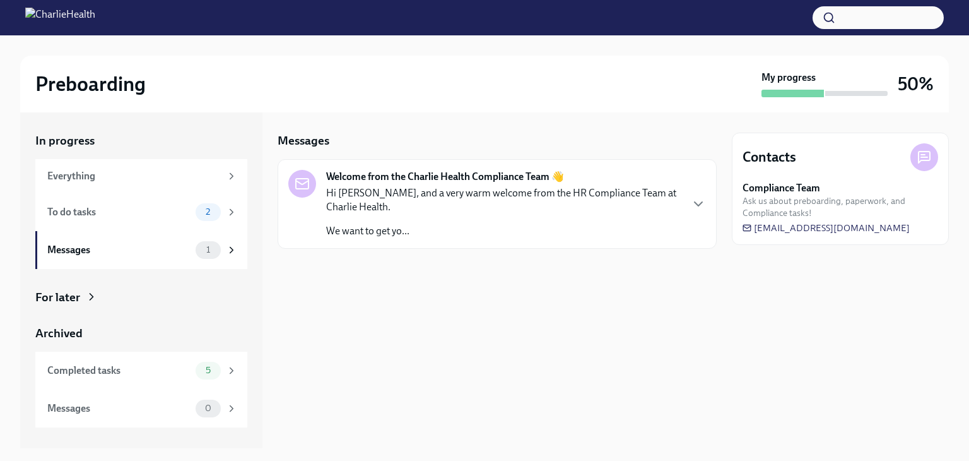
click at [341, 228] on p "We want to get yo..." at bounding box center [503, 231] width 355 height 14
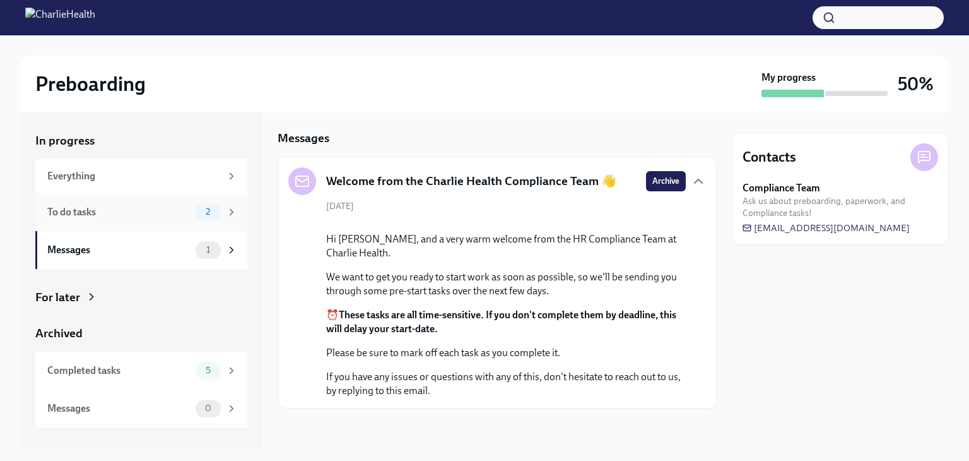
scroll to position [66, 0]
click at [126, 222] on div "To do tasks 2" at bounding box center [141, 212] width 212 height 38
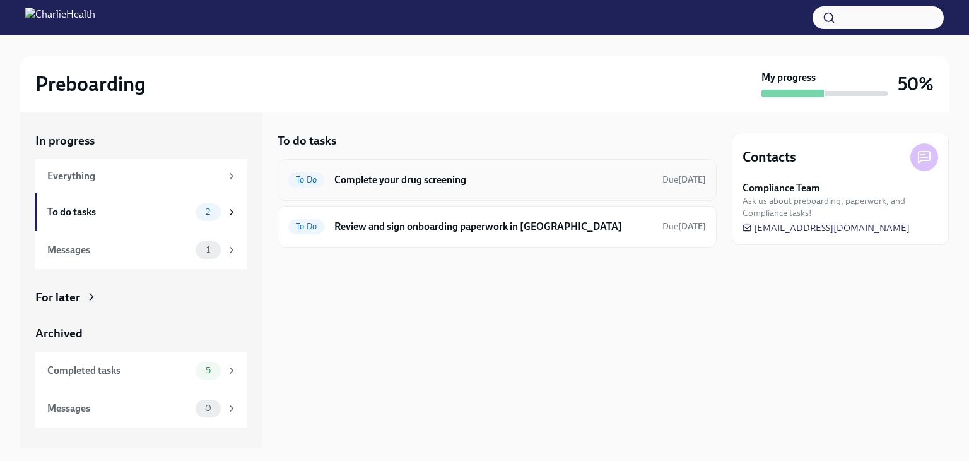
click at [437, 179] on h6 "Complete your drug screening" at bounding box center [494, 180] width 318 height 14
